Goal: Task Accomplishment & Management: Manage account settings

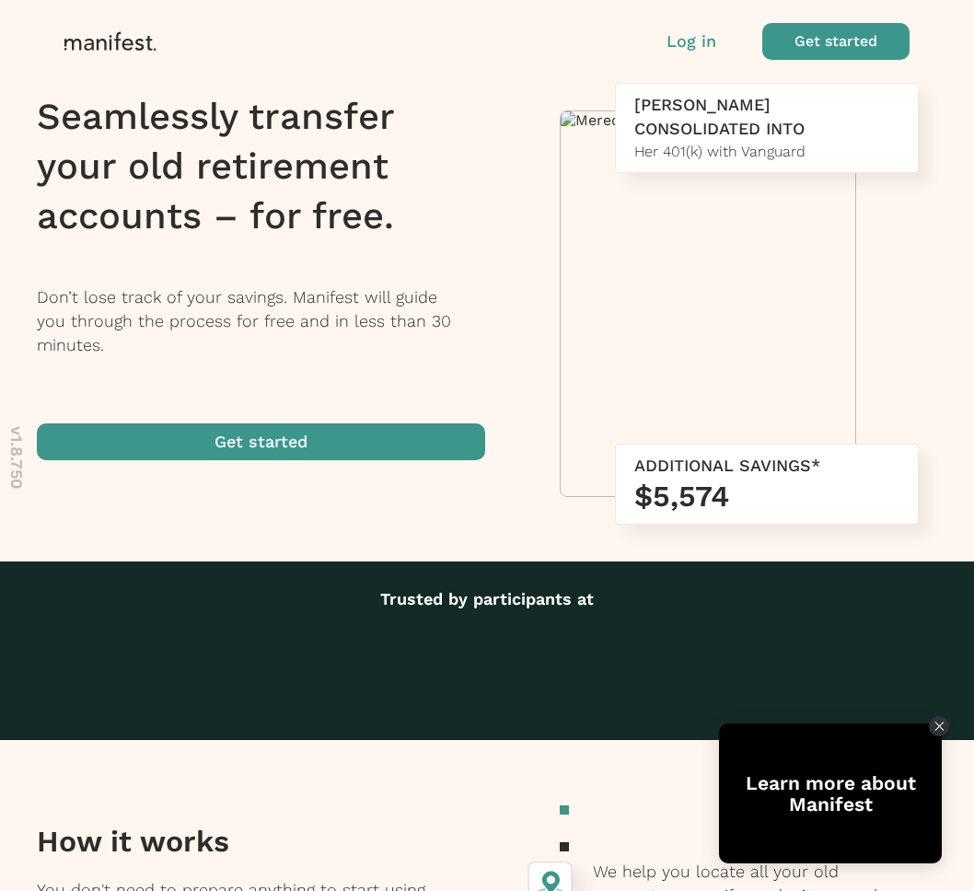
click at [697, 55] on div "Log in Get started" at bounding box center [788, 41] width 243 height 37
click at [695, 44] on p "Log in" at bounding box center [692, 41] width 50 height 24
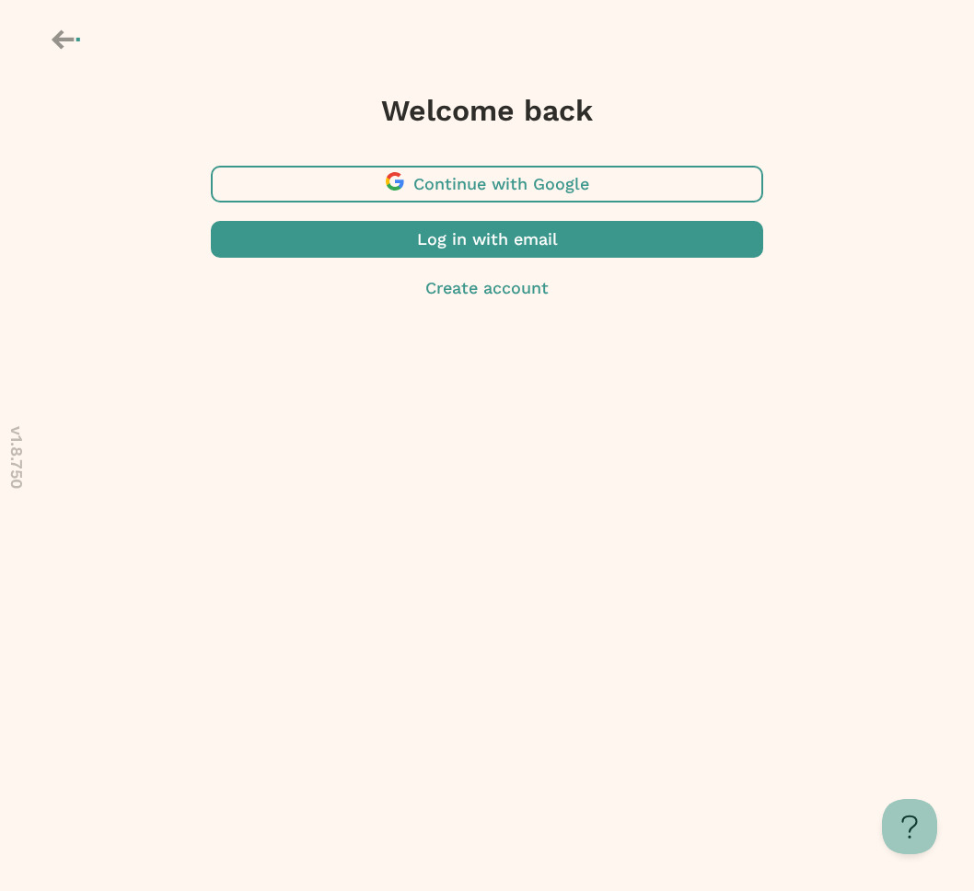
click at [530, 180] on span "button" at bounding box center [487, 184] width 553 height 37
click at [76, 44] on icon at bounding box center [68, 39] width 32 height 31
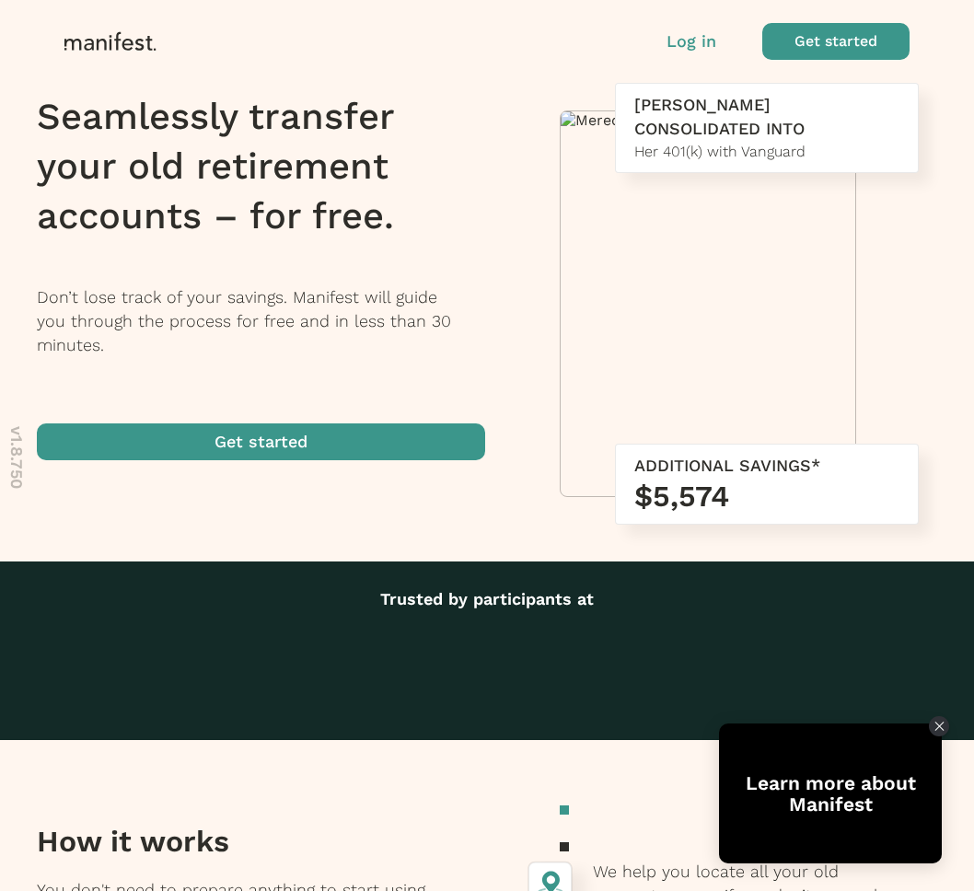
click at [686, 33] on p "Log in" at bounding box center [692, 41] width 50 height 24
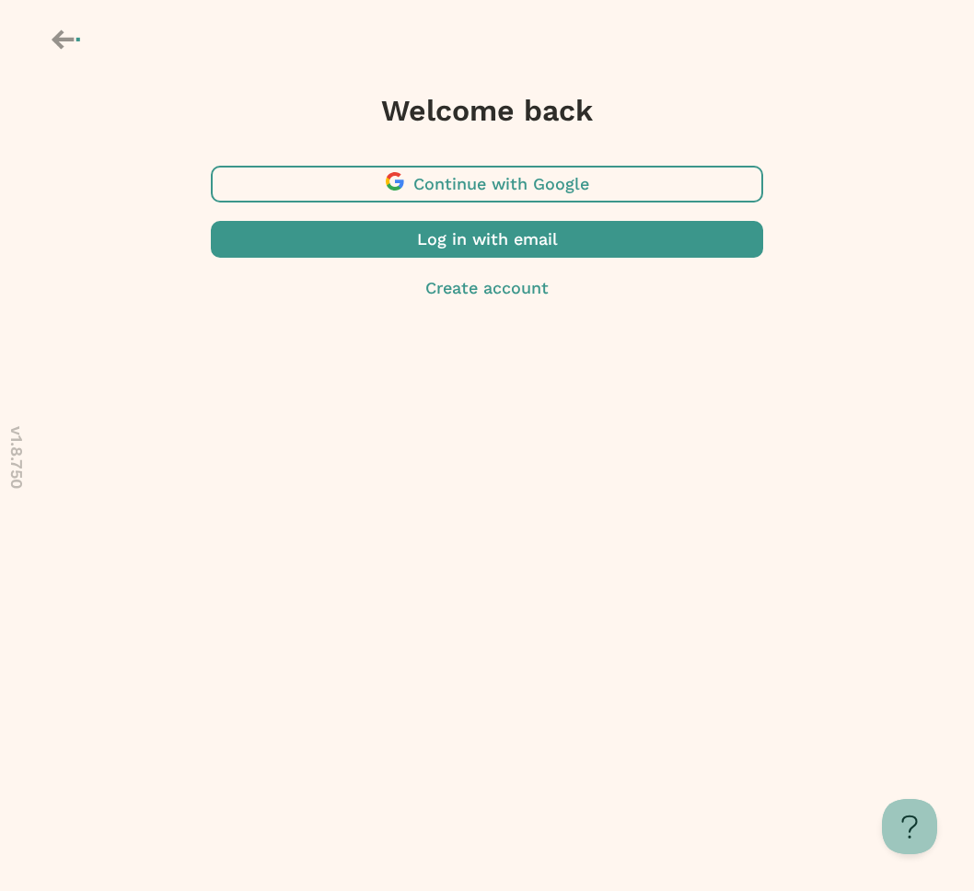
click at [539, 238] on span "button" at bounding box center [487, 239] width 553 height 37
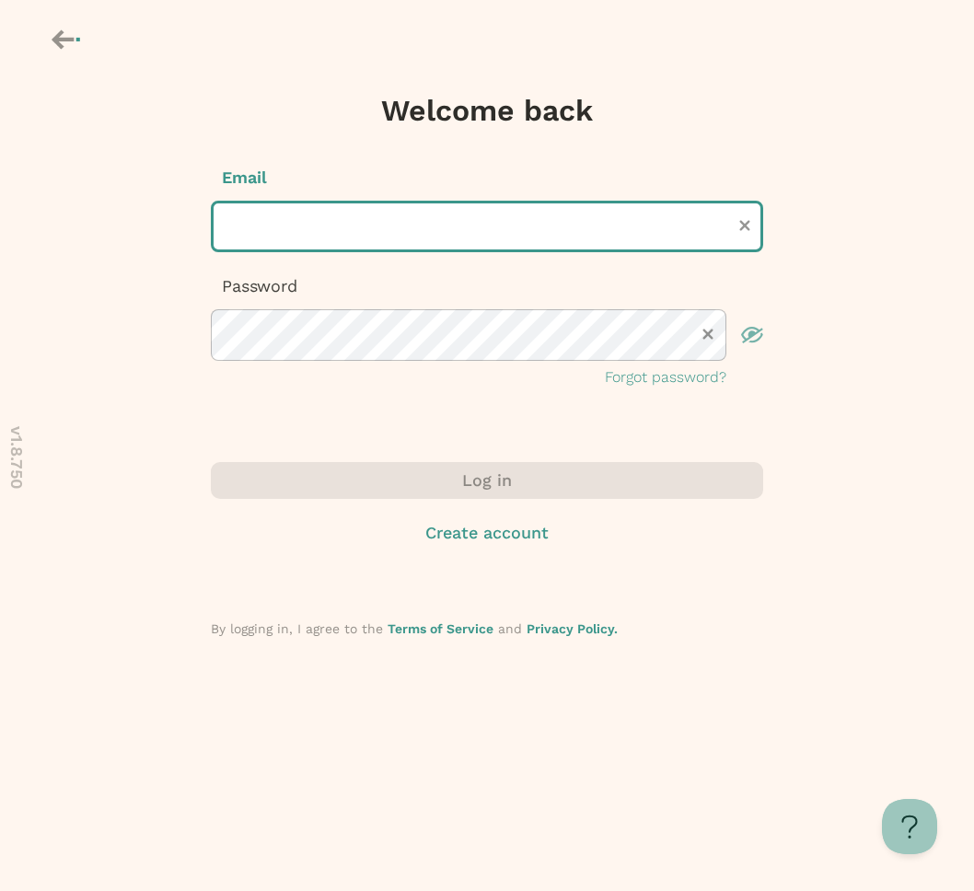
click at [383, 245] on input "text" at bounding box center [487, 227] width 553 height 52
click at [320, 250] on input "*******" at bounding box center [487, 227] width 553 height 52
type input "**********"
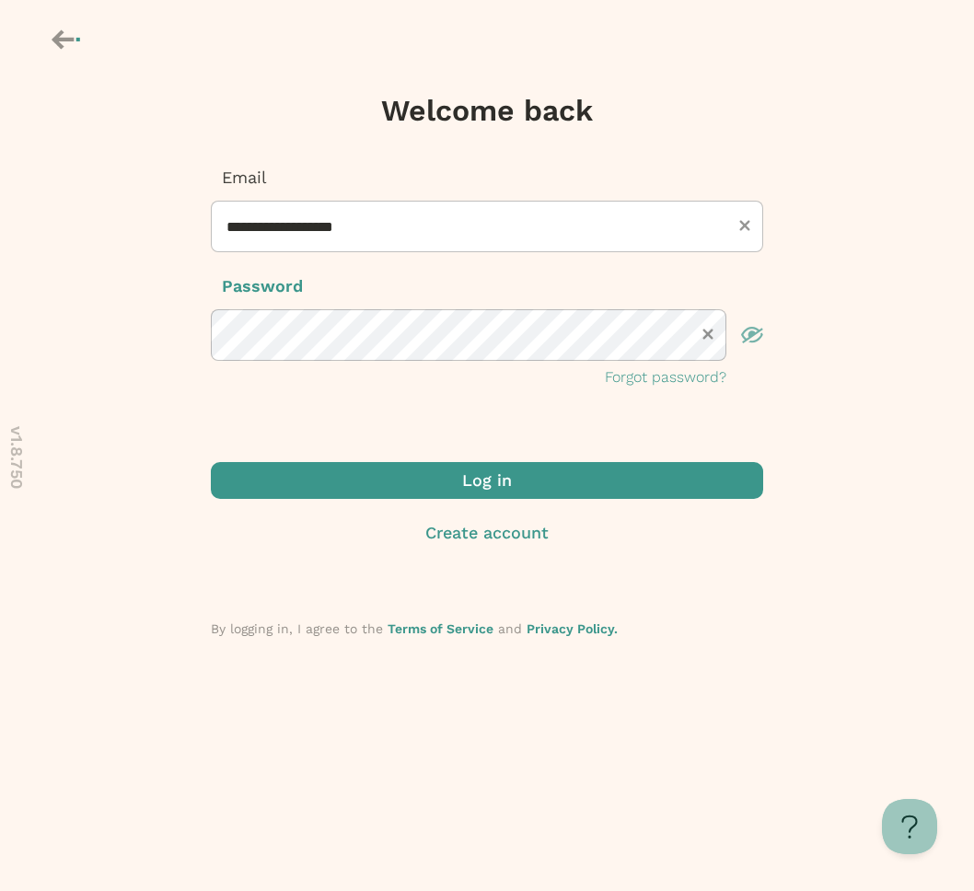
click at [518, 485] on span "submit" at bounding box center [487, 480] width 553 height 37
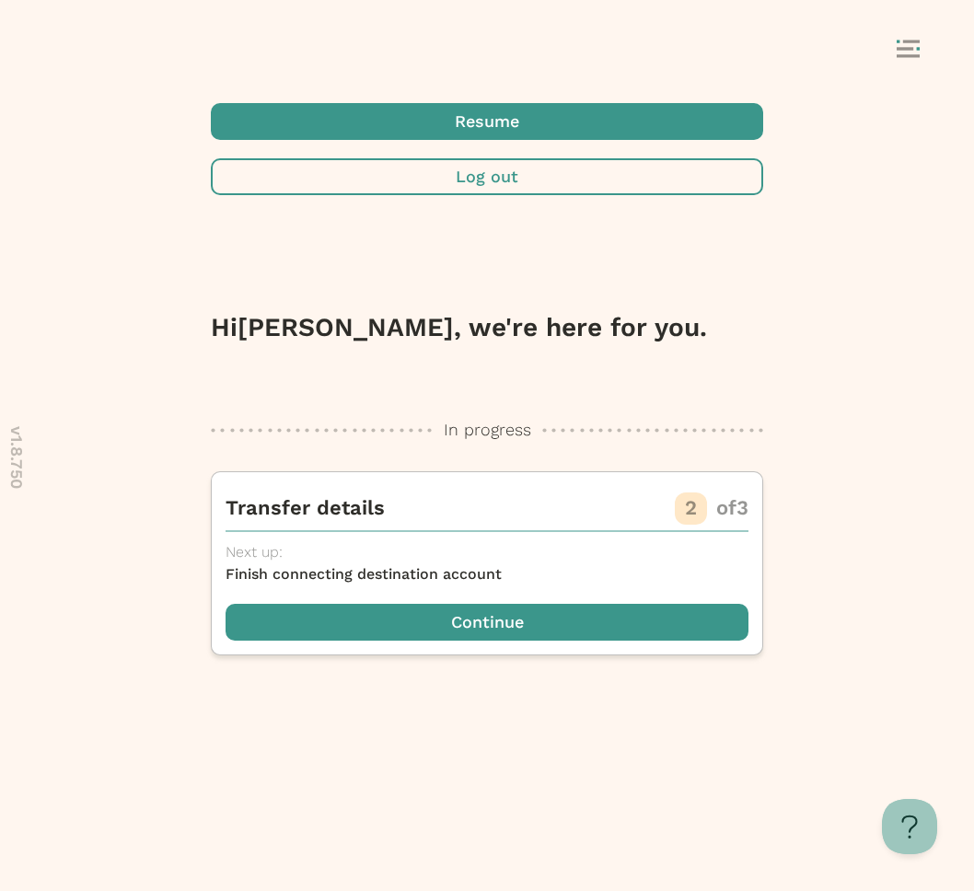
click at [444, 0] on div at bounding box center [487, 0] width 974 height 0
